Goal: Information Seeking & Learning: Learn about a topic

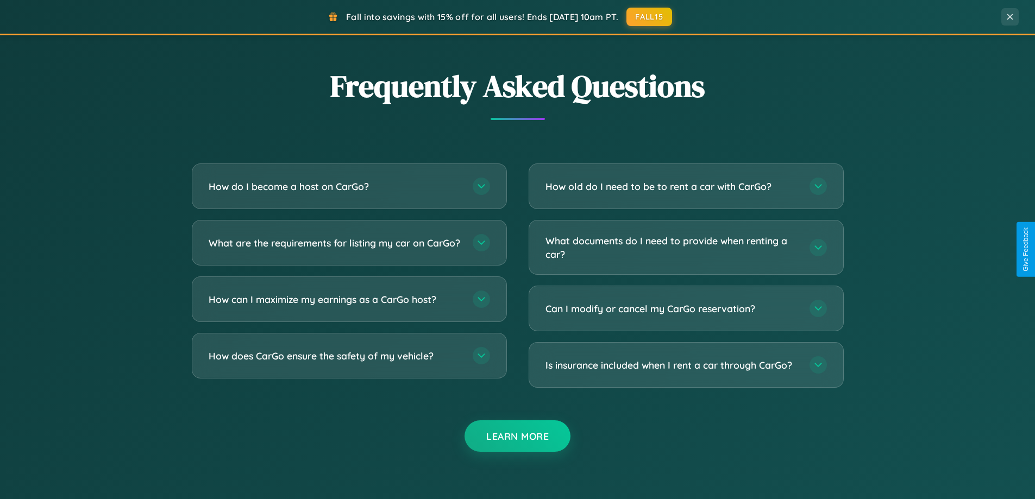
scroll to position [2090, 0]
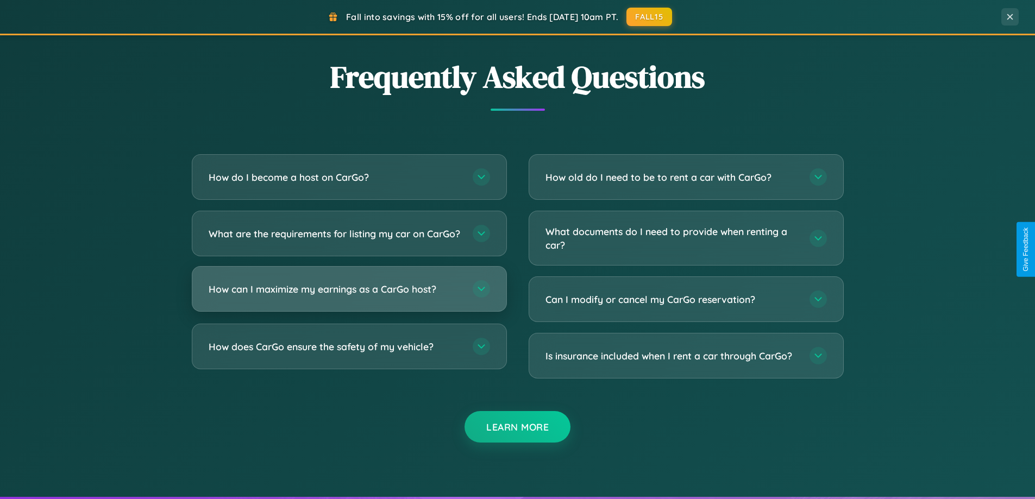
click at [349, 296] on h3 "How can I maximize my earnings as a CarGo host?" at bounding box center [335, 289] width 253 height 14
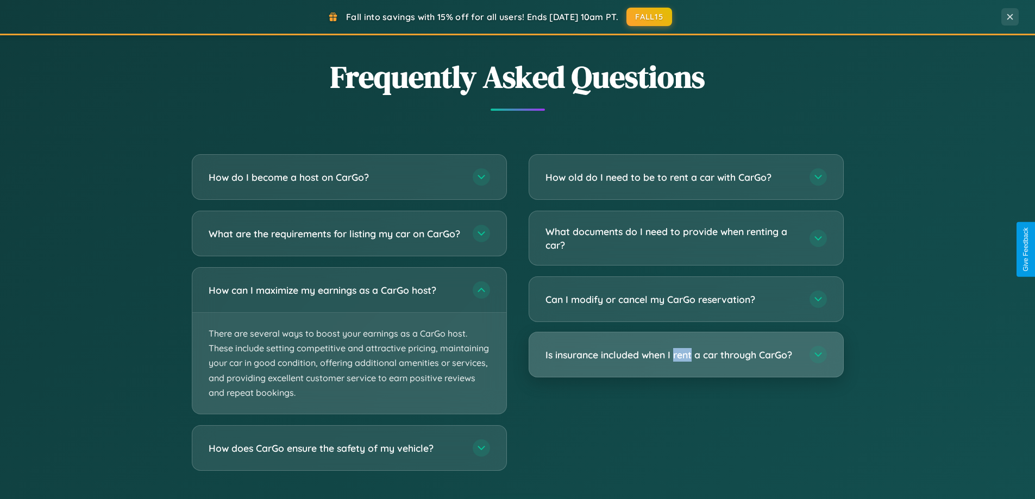
click at [685, 355] on h3 "Is insurance included when I rent a car through CarGo?" at bounding box center [671, 355] width 253 height 14
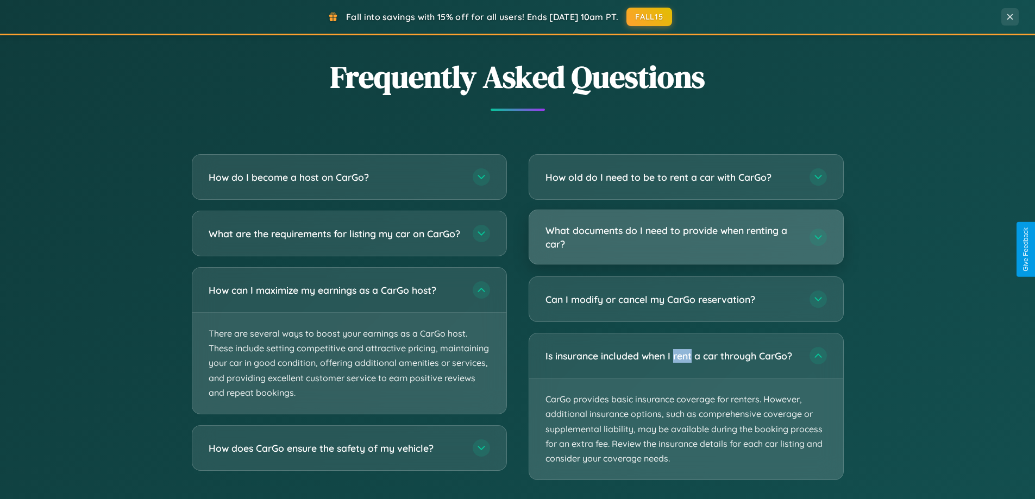
click at [685, 237] on h3 "What documents do I need to provide when renting a car?" at bounding box center [671, 237] width 253 height 27
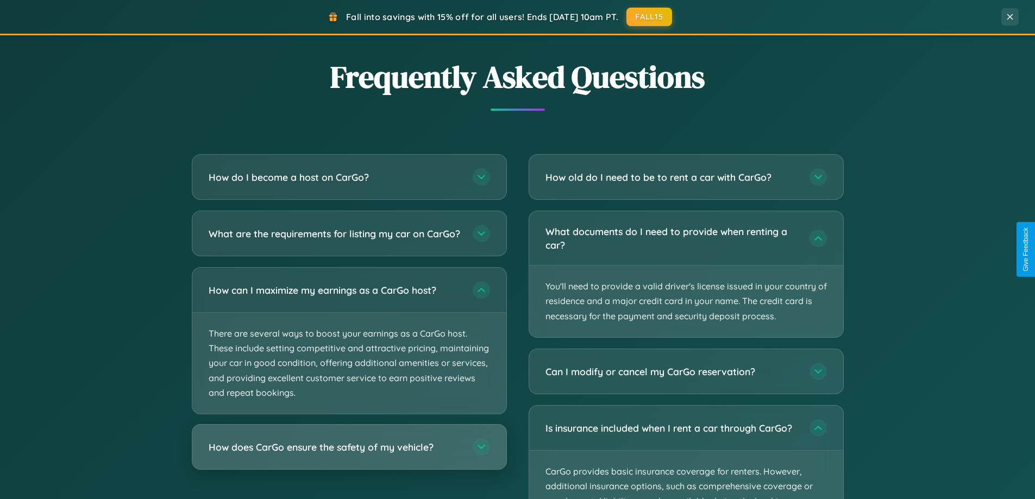
click at [349, 454] on h3 "How does CarGo ensure the safety of my vehicle?" at bounding box center [335, 448] width 253 height 14
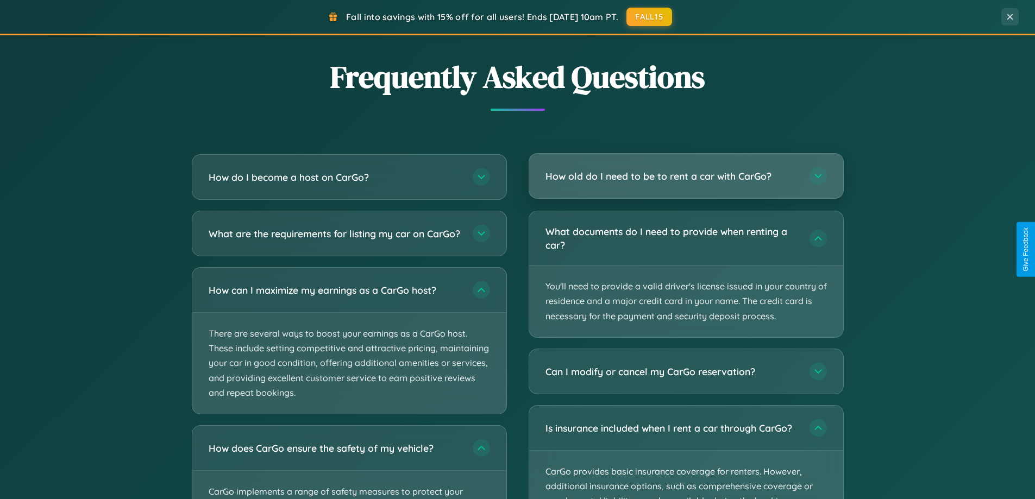
click at [685, 177] on h3 "How old do I need to be to rent a car with CarGo?" at bounding box center [671, 176] width 253 height 14
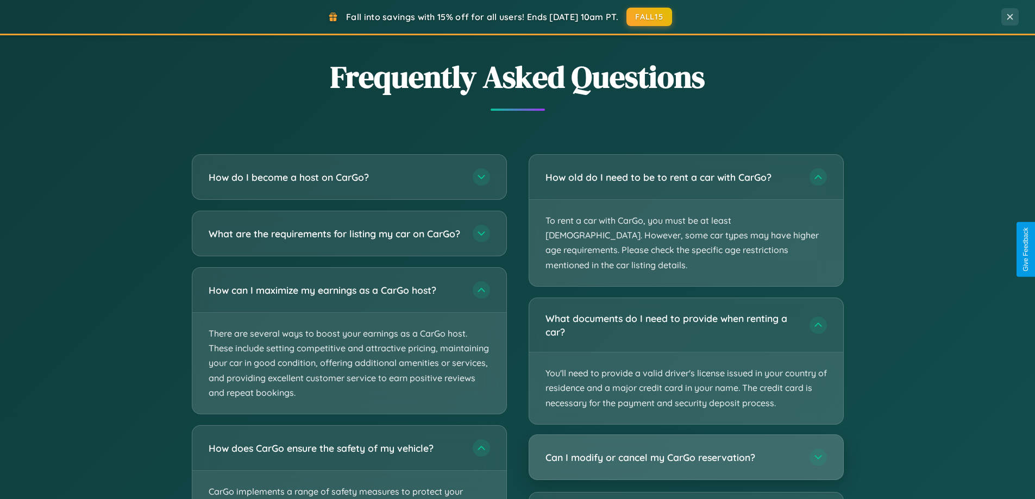
click at [685, 450] on h3 "Can I modify or cancel my CarGo reservation?" at bounding box center [671, 457] width 253 height 14
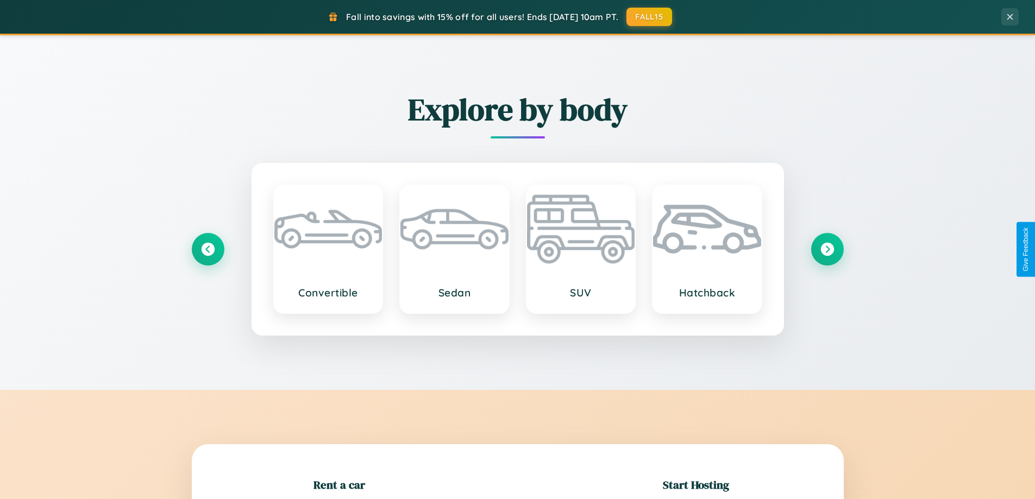
scroll to position [235, 0]
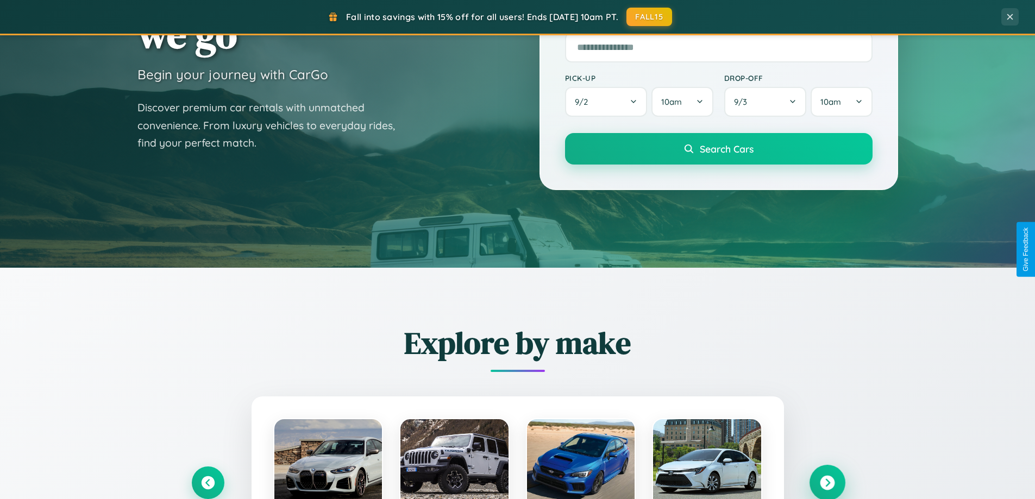
click at [827, 483] on icon at bounding box center [827, 483] width 15 height 15
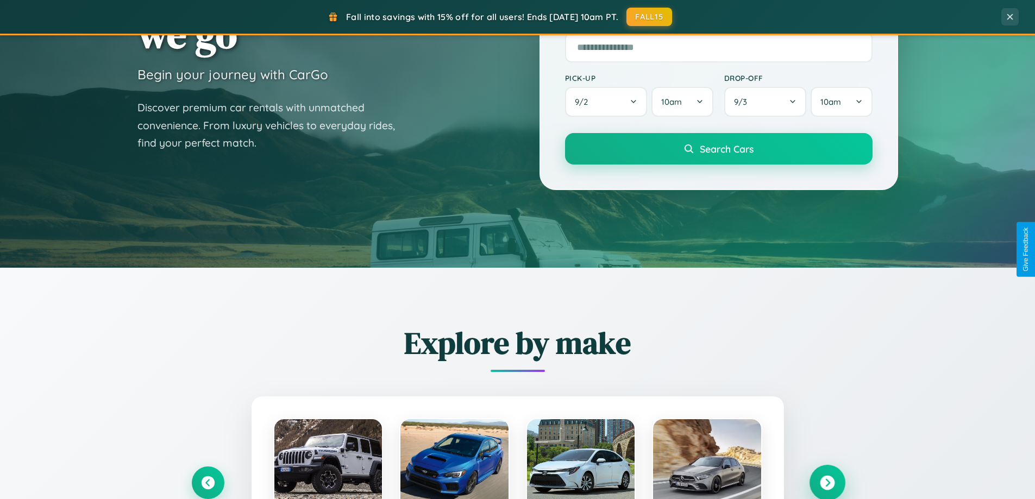
click at [827, 482] on icon at bounding box center [827, 483] width 15 height 15
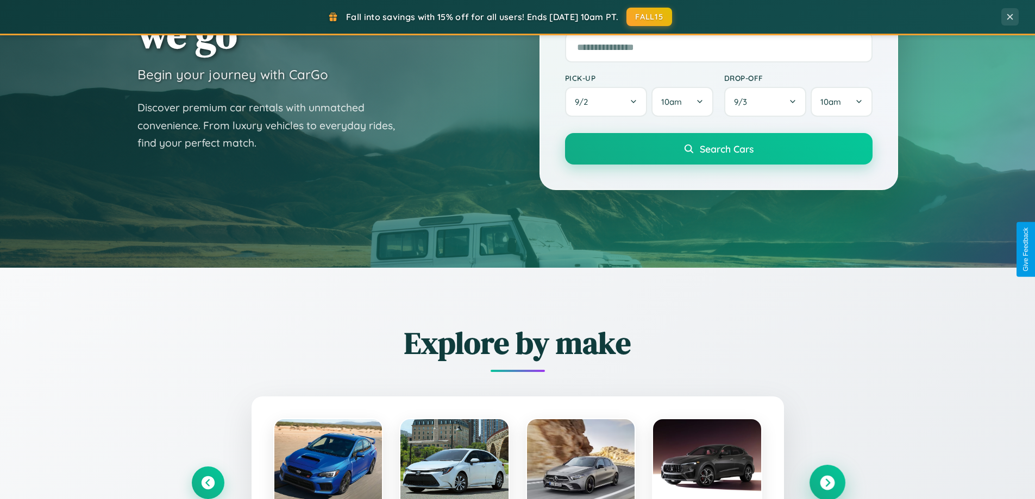
click at [827, 482] on icon at bounding box center [827, 483] width 15 height 15
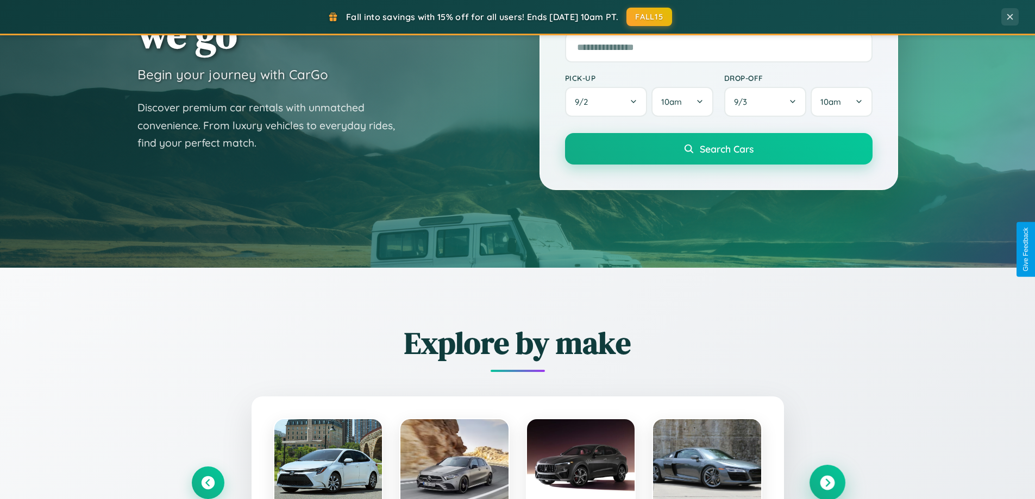
click at [827, 482] on icon at bounding box center [827, 483] width 15 height 15
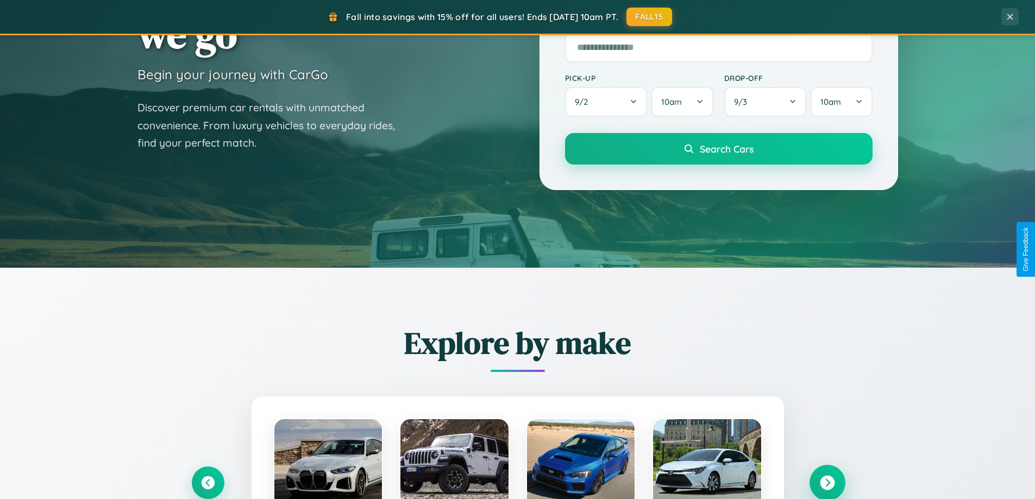
click at [827, 482] on icon at bounding box center [827, 483] width 15 height 15
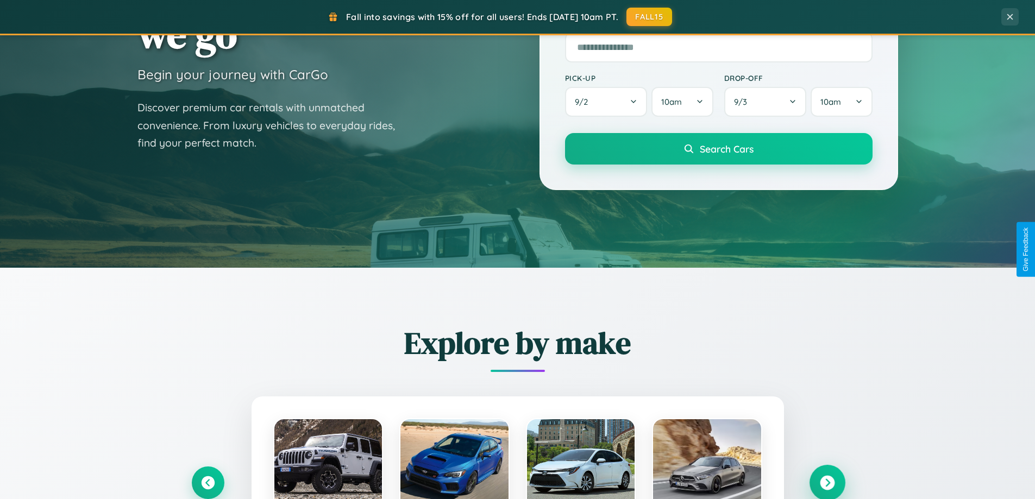
scroll to position [0, 0]
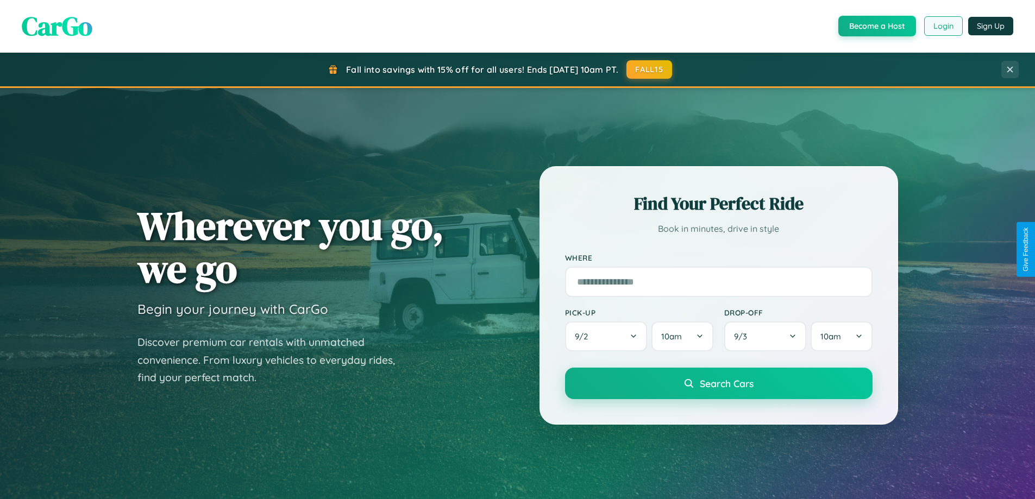
click at [942, 26] on button "Login" at bounding box center [943, 26] width 39 height 20
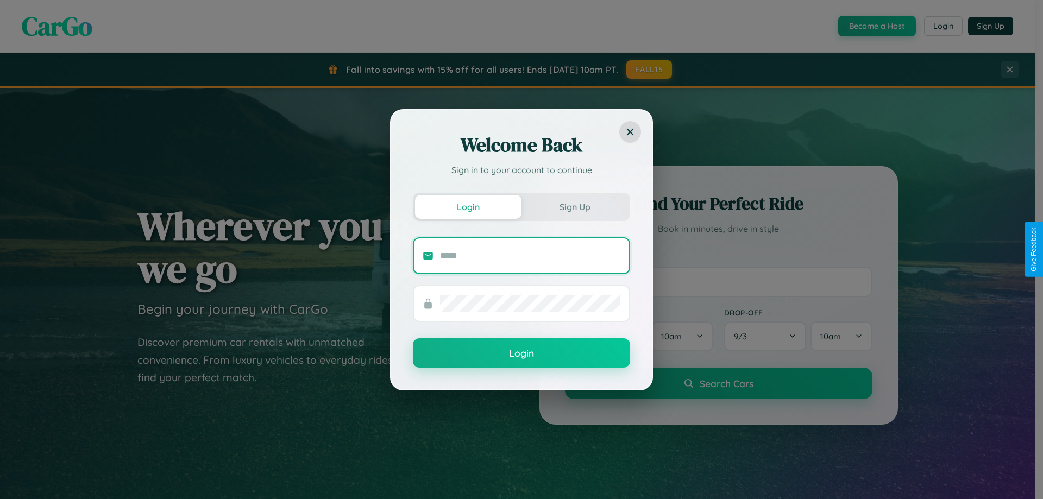
click at [530, 255] on input "text" at bounding box center [530, 255] width 180 height 17
type input "**********"
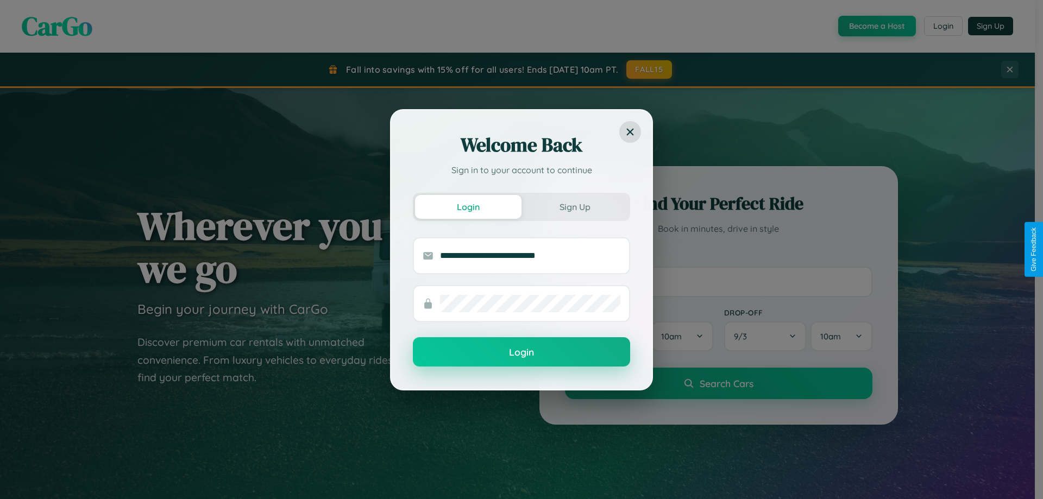
click at [521, 352] on button "Login" at bounding box center [521, 351] width 217 height 29
